Goal: Information Seeking & Learning: Learn about a topic

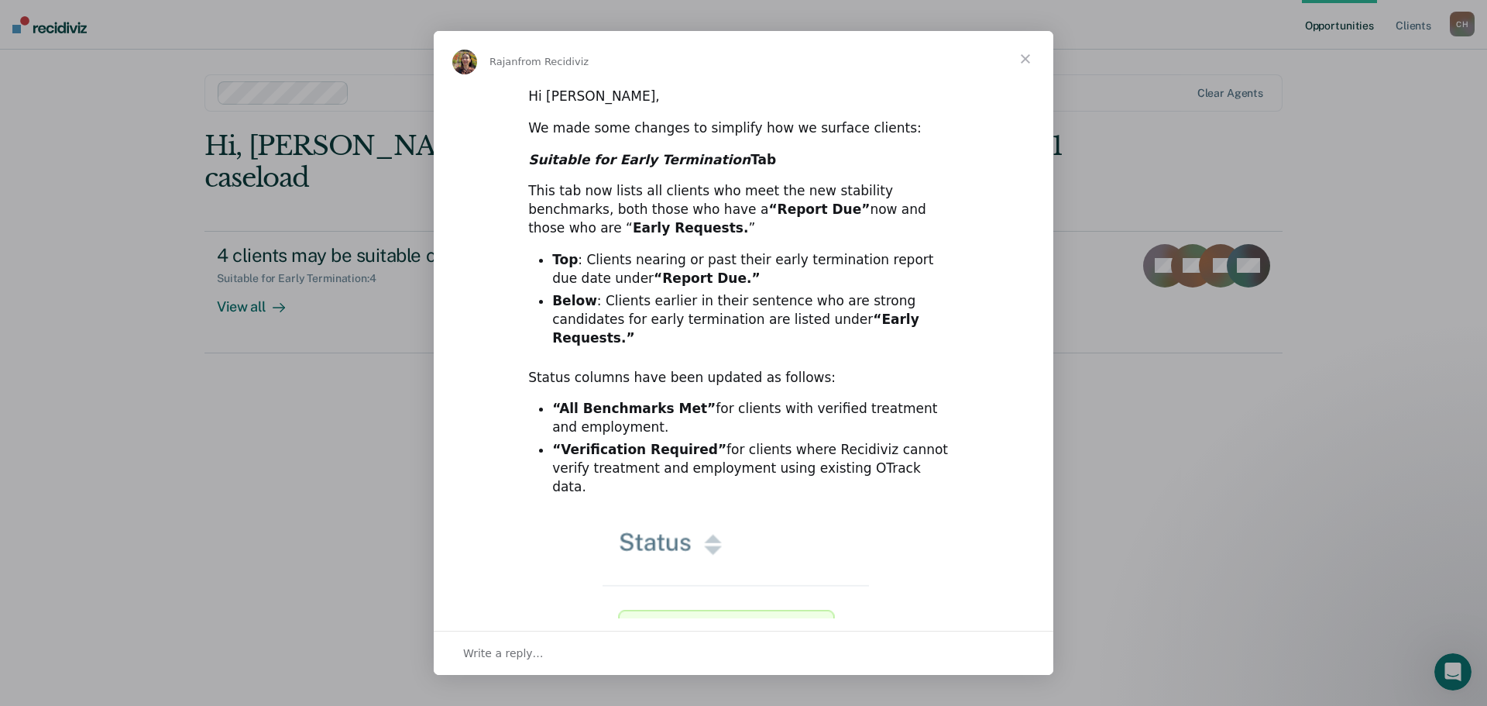
click at [1023, 55] on span "Close" at bounding box center [1026, 59] width 56 height 56
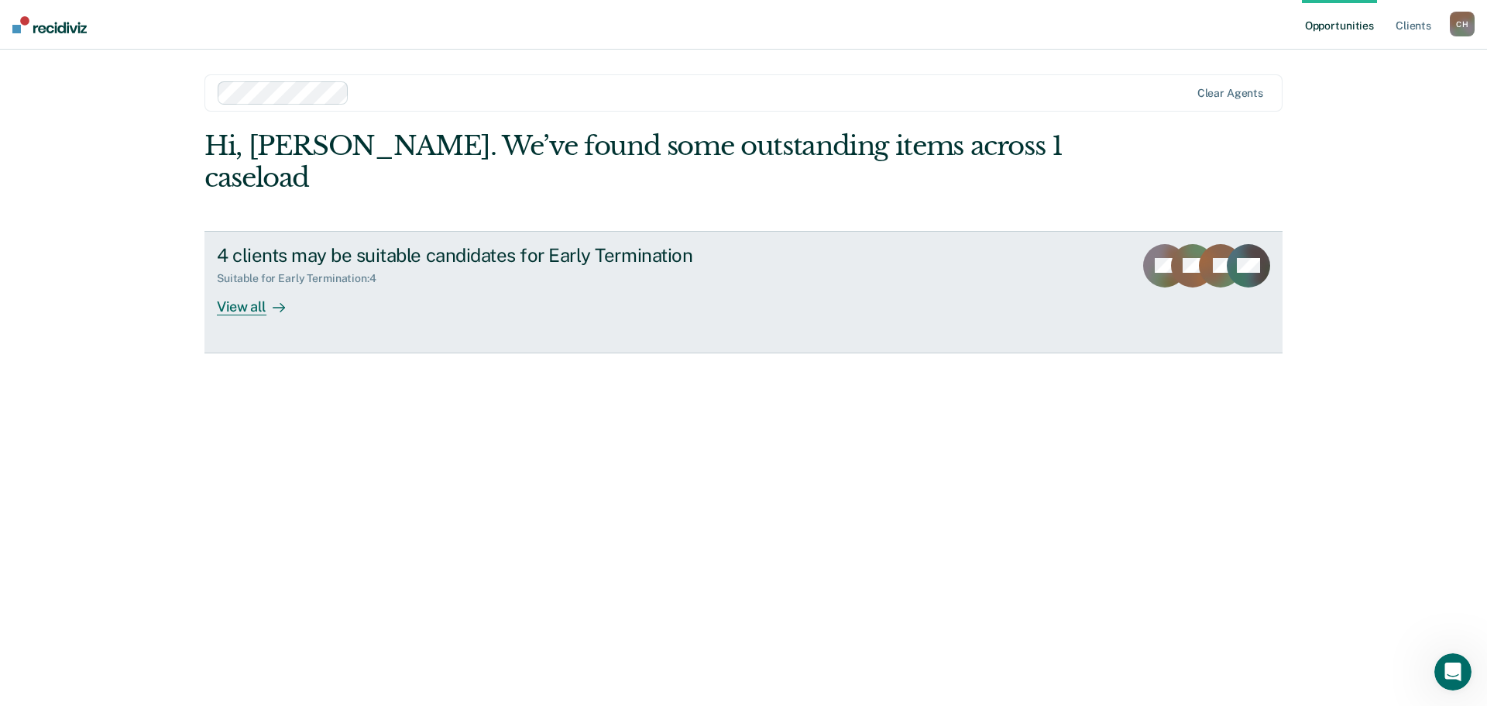
click at [237, 300] on div "View all" at bounding box center [260, 300] width 87 height 30
